Goal: Entertainment & Leisure: Consume media (video, audio)

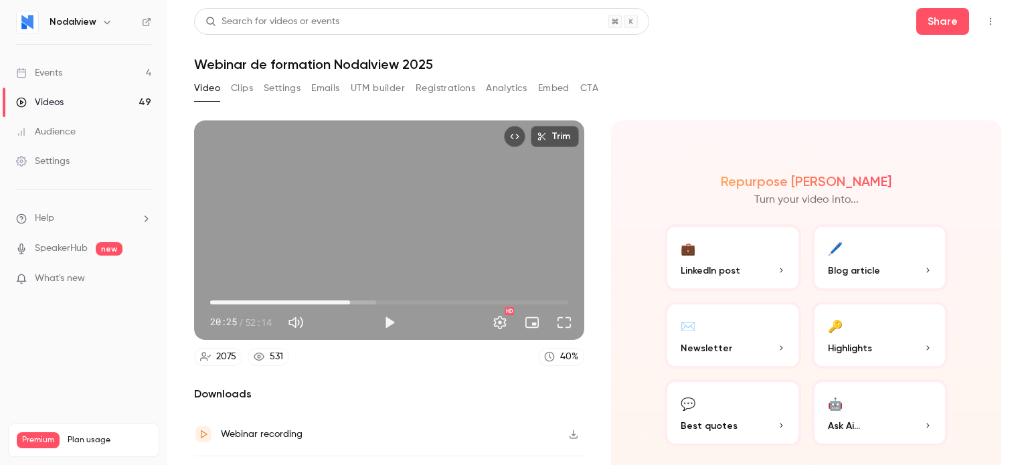
click at [428, 249] on div "Trim 20:25 20:25 / 52:14 HD" at bounding box center [389, 230] width 390 height 220
click at [553, 319] on button "Full screen" at bounding box center [564, 322] width 27 height 27
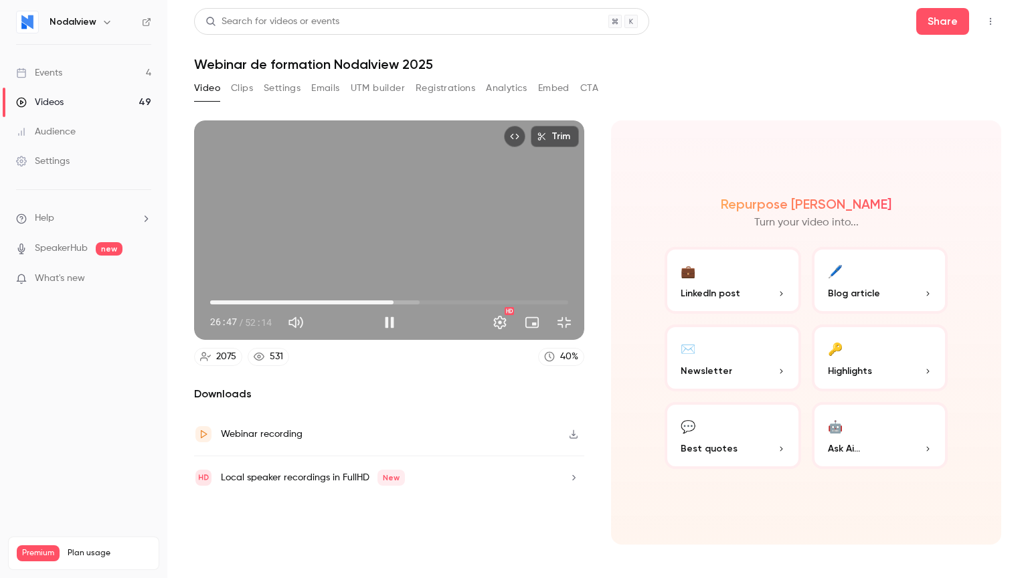
type input "******"
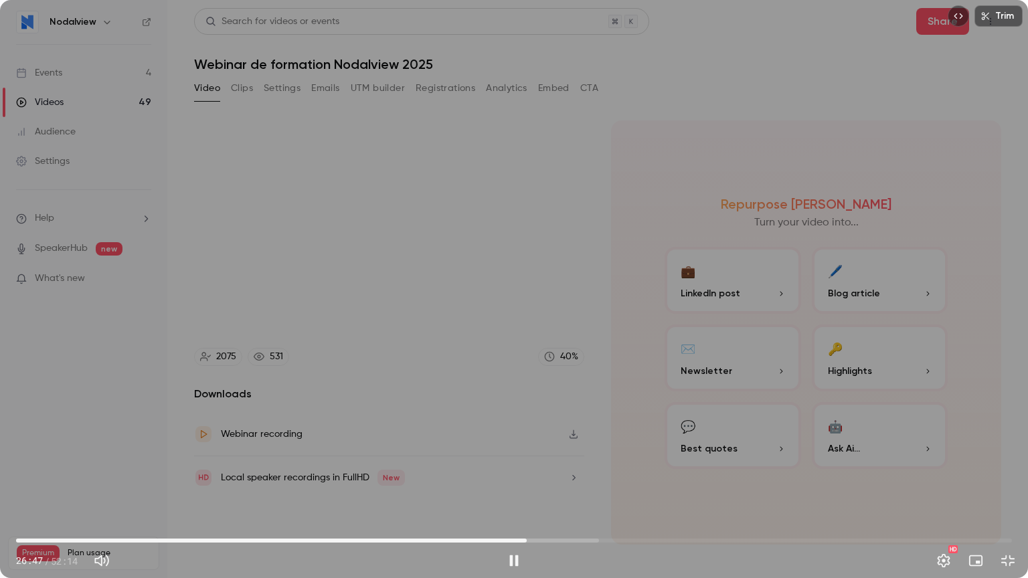
click at [995, 465] on button "Exit full screen" at bounding box center [1008, 561] width 27 height 27
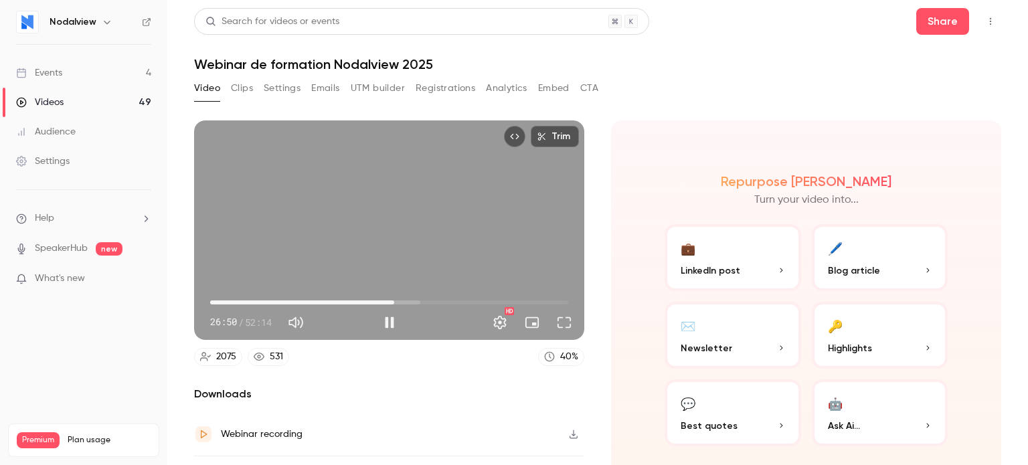
click at [316, 240] on div "Trim 26:50 26:50 / 52:14 HD" at bounding box center [389, 230] width 390 height 220
click at [428, 201] on div "Trim 26:50 26:50 / 52:14 HD" at bounding box center [389, 230] width 390 height 220
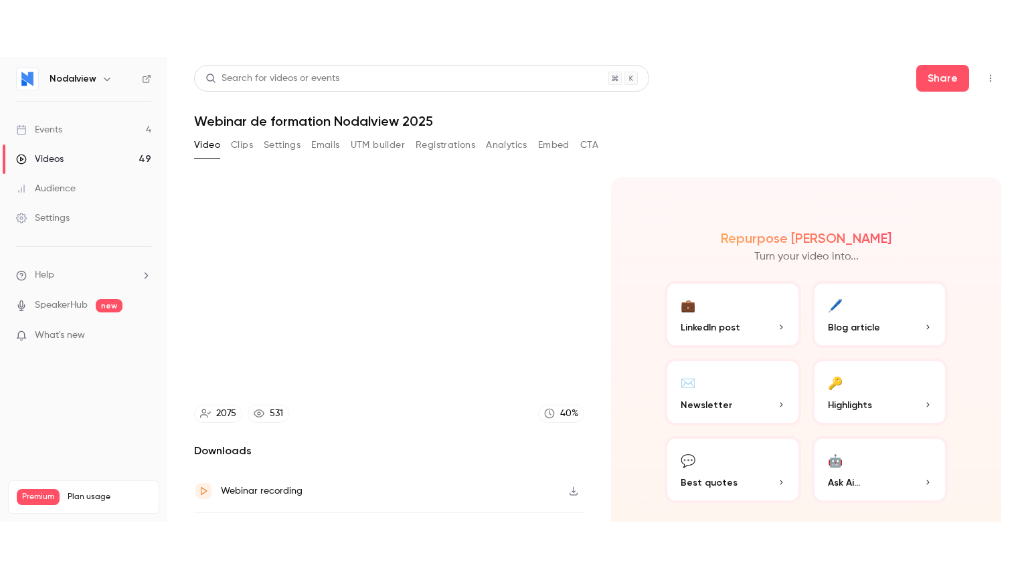
scroll to position [30, 0]
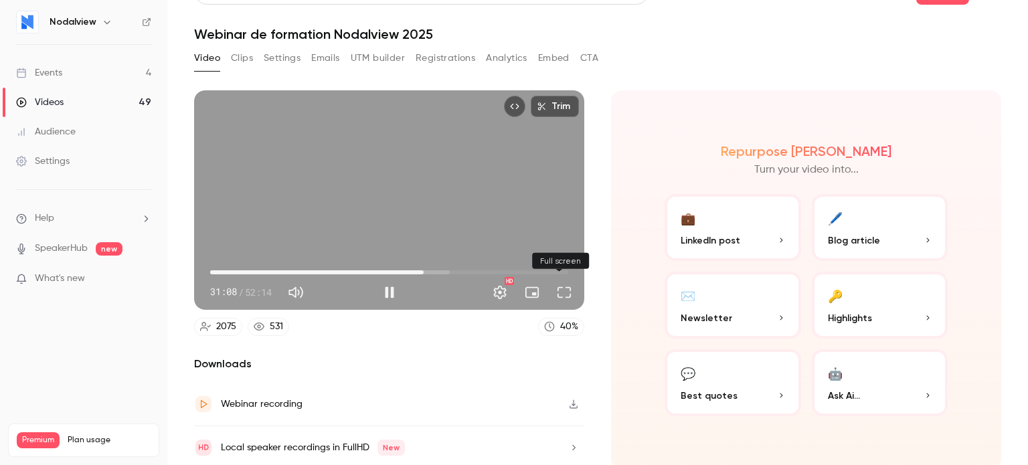
click at [560, 290] on button "Full screen" at bounding box center [564, 292] width 27 height 27
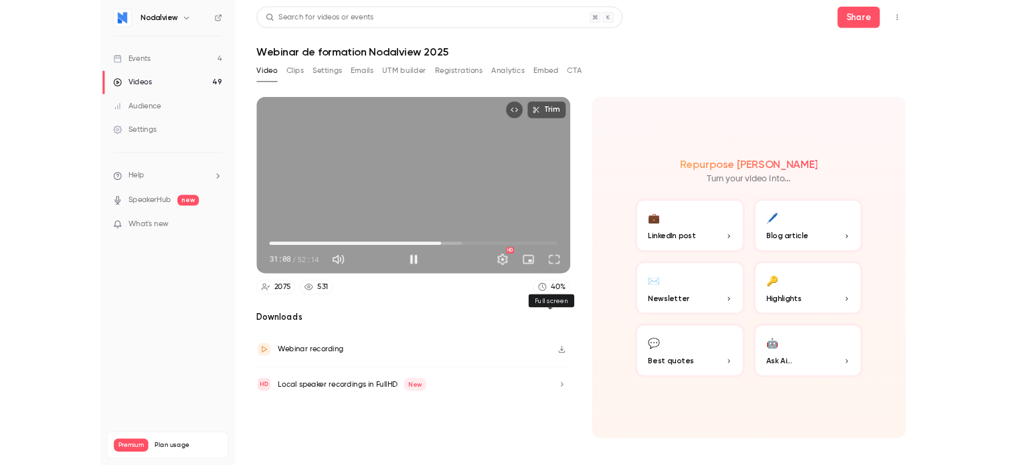
scroll to position [0, 0]
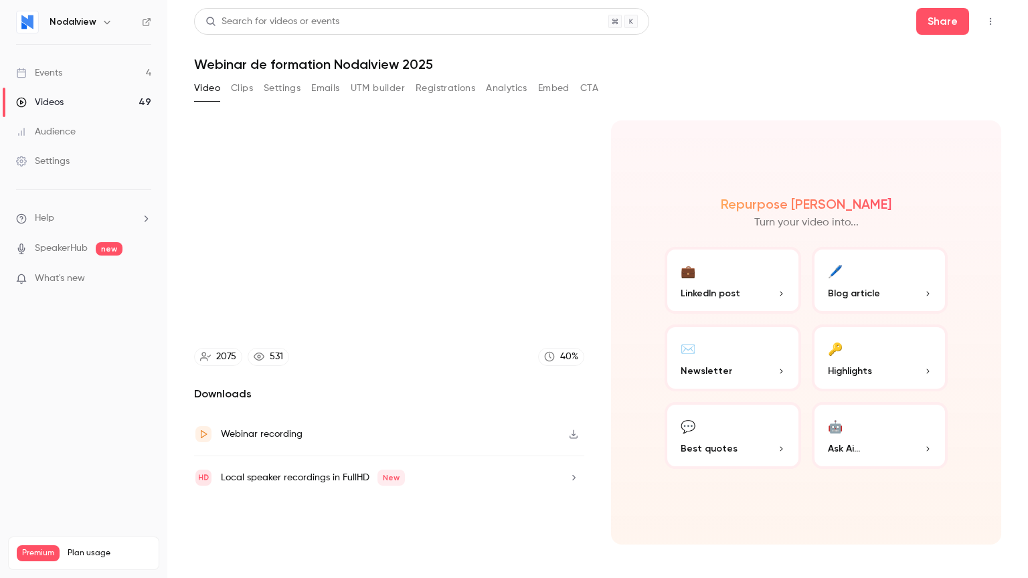
click at [995, 465] on button "Exit full screen" at bounding box center [1008, 561] width 27 height 27
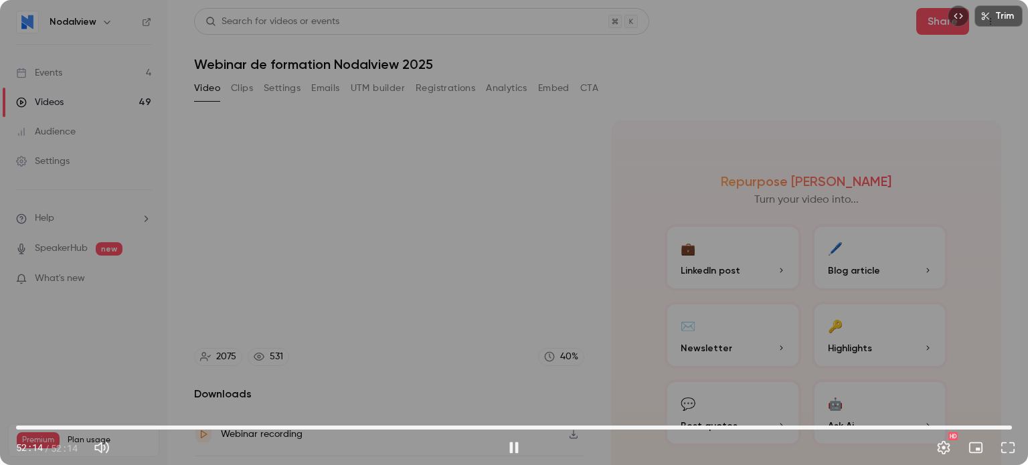
type input "******"
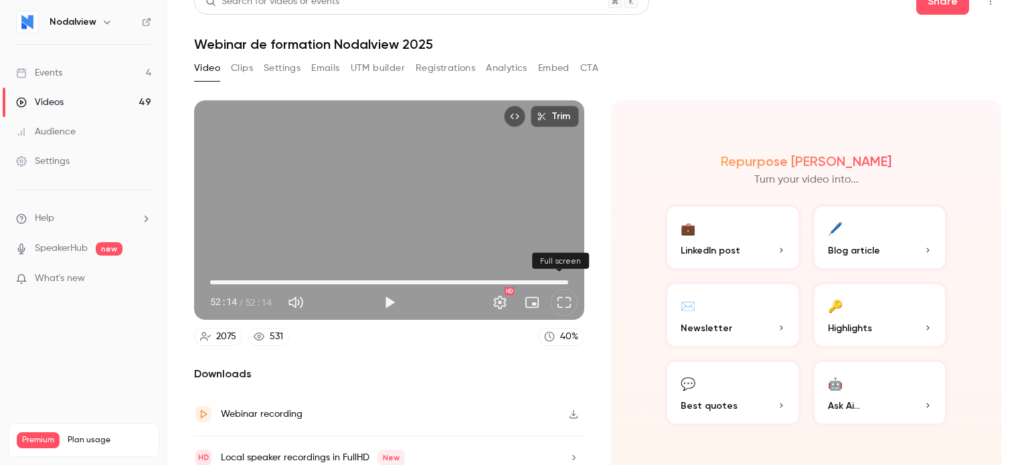
scroll to position [30, 0]
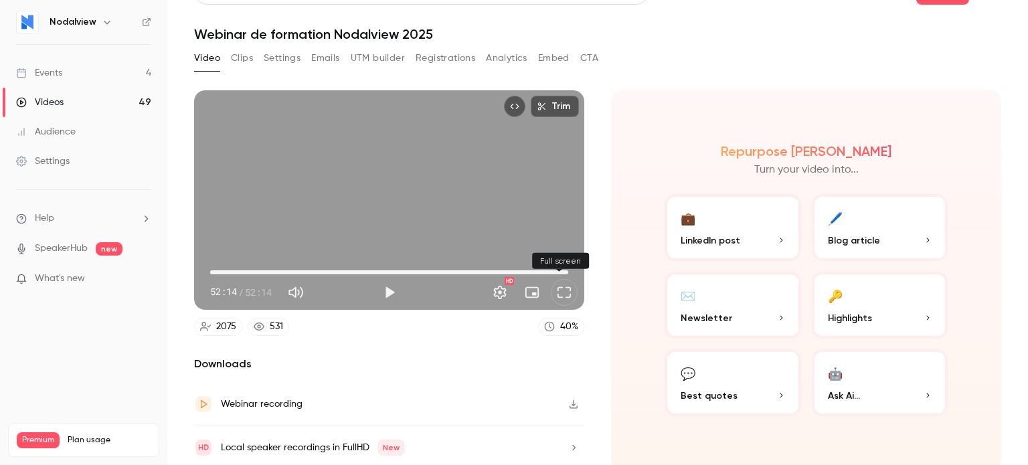
click at [122, 74] on link "Events 4" at bounding box center [83, 72] width 167 height 29
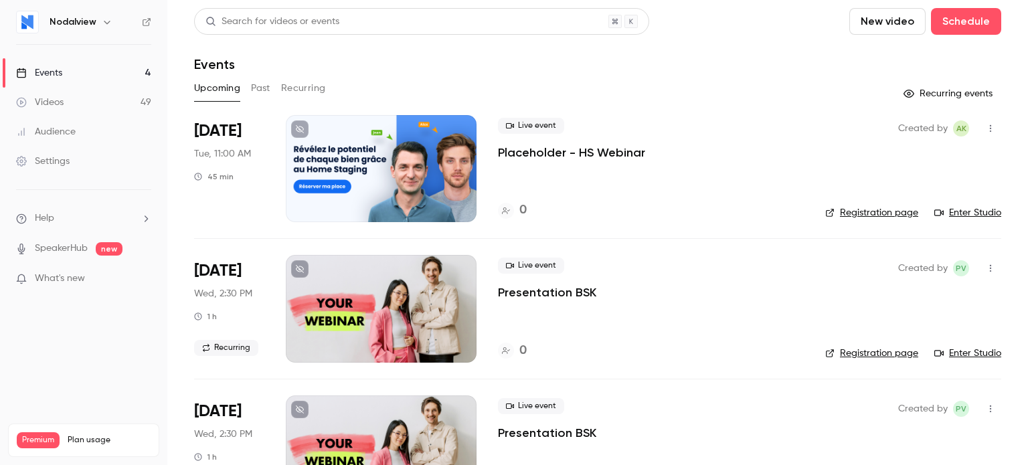
click at [67, 108] on link "Videos 49" at bounding box center [83, 102] width 167 height 29
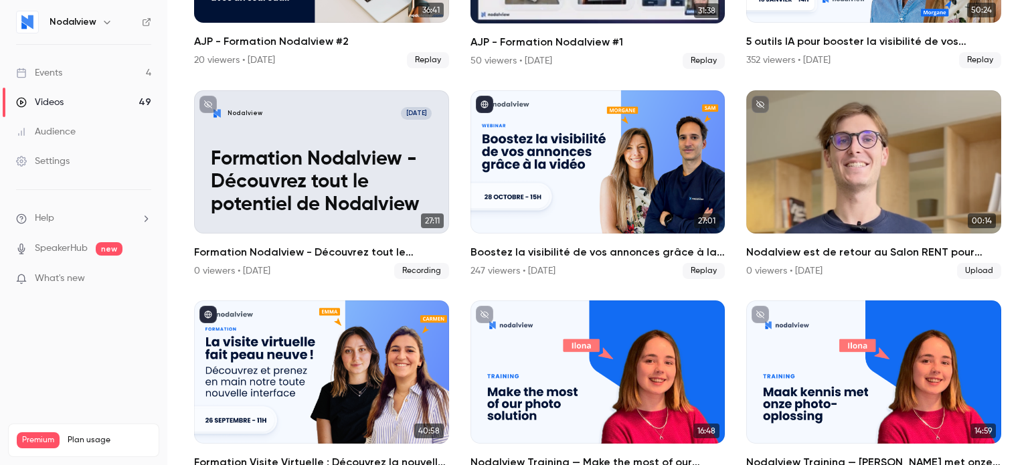
scroll to position [1103, 0]
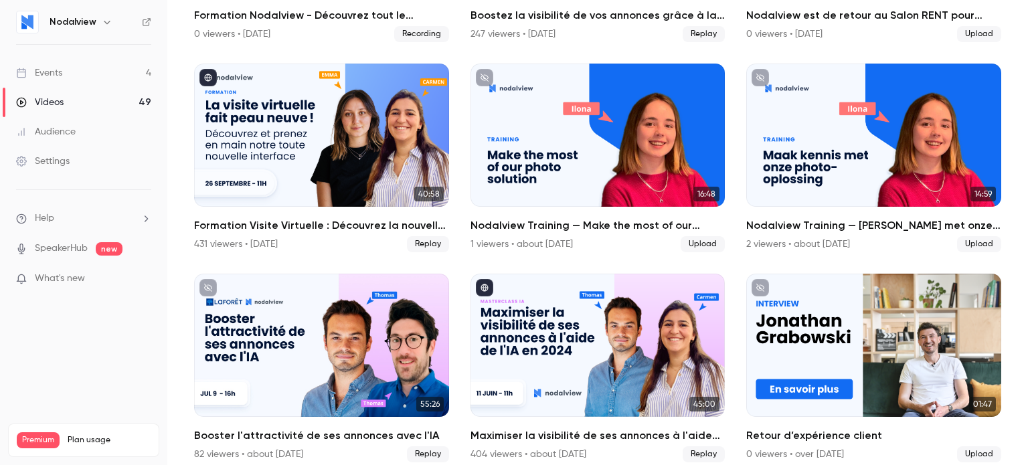
drag, startPoint x: 659, startPoint y: 276, endPoint x: 997, endPoint y: 141, distance: 364.7
click at [997, 141] on main "Search for videos or events New video Schedule Videos All Replays Recordings Up…" at bounding box center [597, 232] width 861 height 465
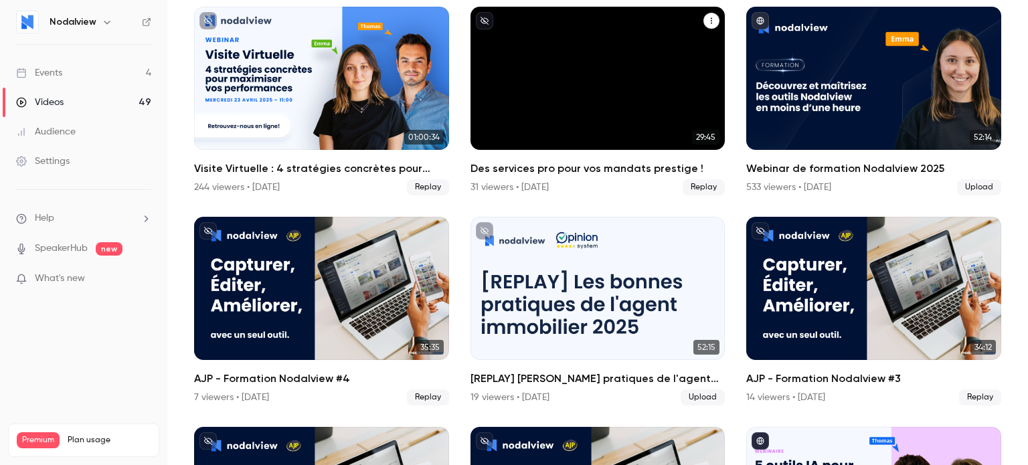
scroll to position [0, 0]
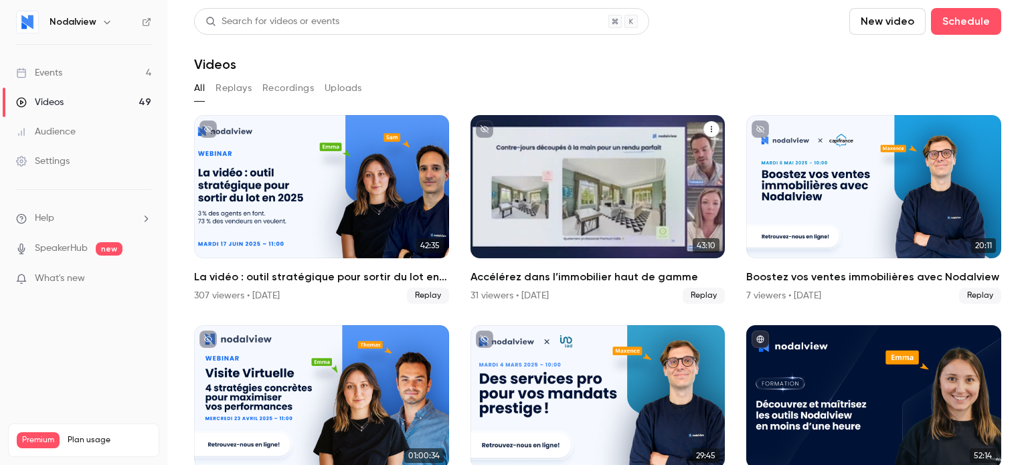
click at [513, 280] on h2 "Accélérez dans l’immobilier haut de gamme" at bounding box center [598, 277] width 255 height 16
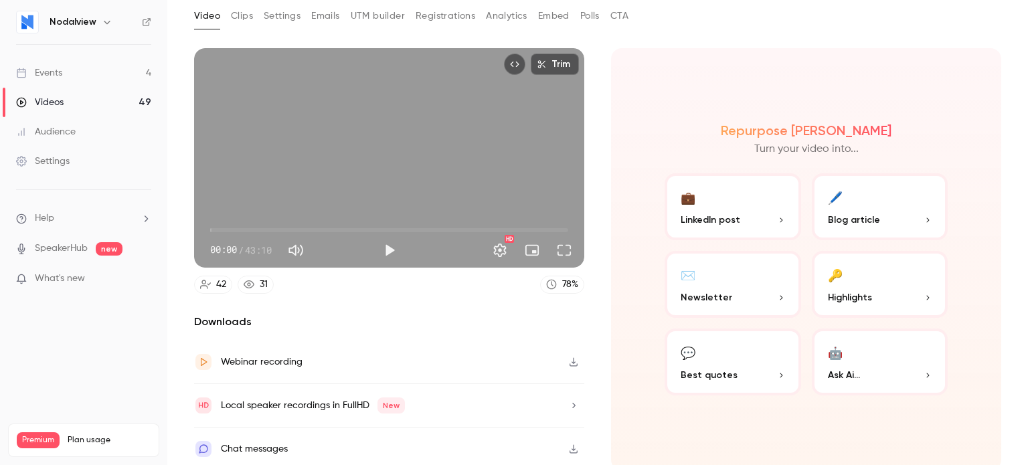
scroll to position [74, 0]
